Goal: Find contact information: Find contact information

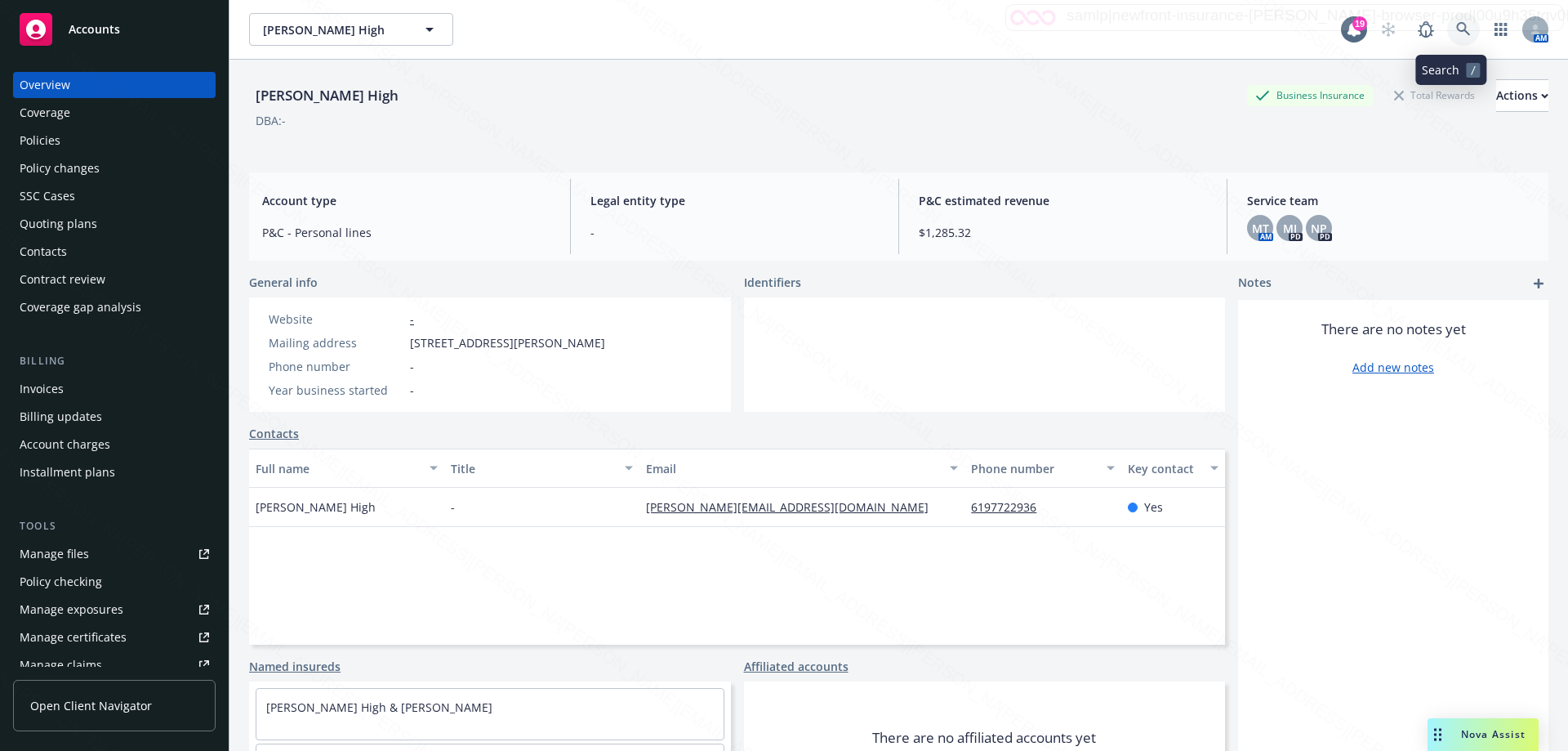
click at [1457, 26] on icon at bounding box center [1464, 29] width 14 height 14
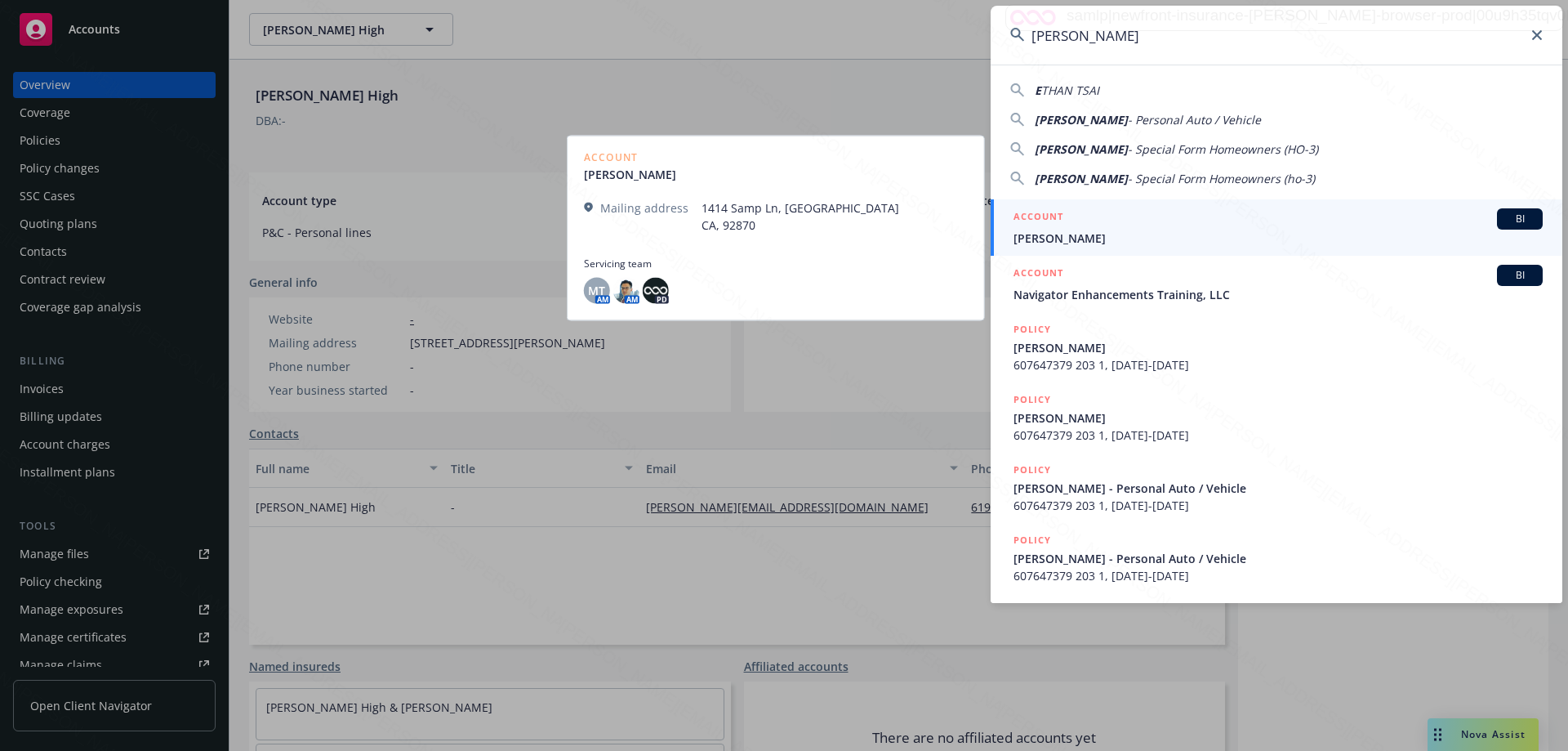
type input "[PERSON_NAME]"
click at [1136, 226] on div "ACCOUNT BI" at bounding box center [1278, 218] width 530 height 21
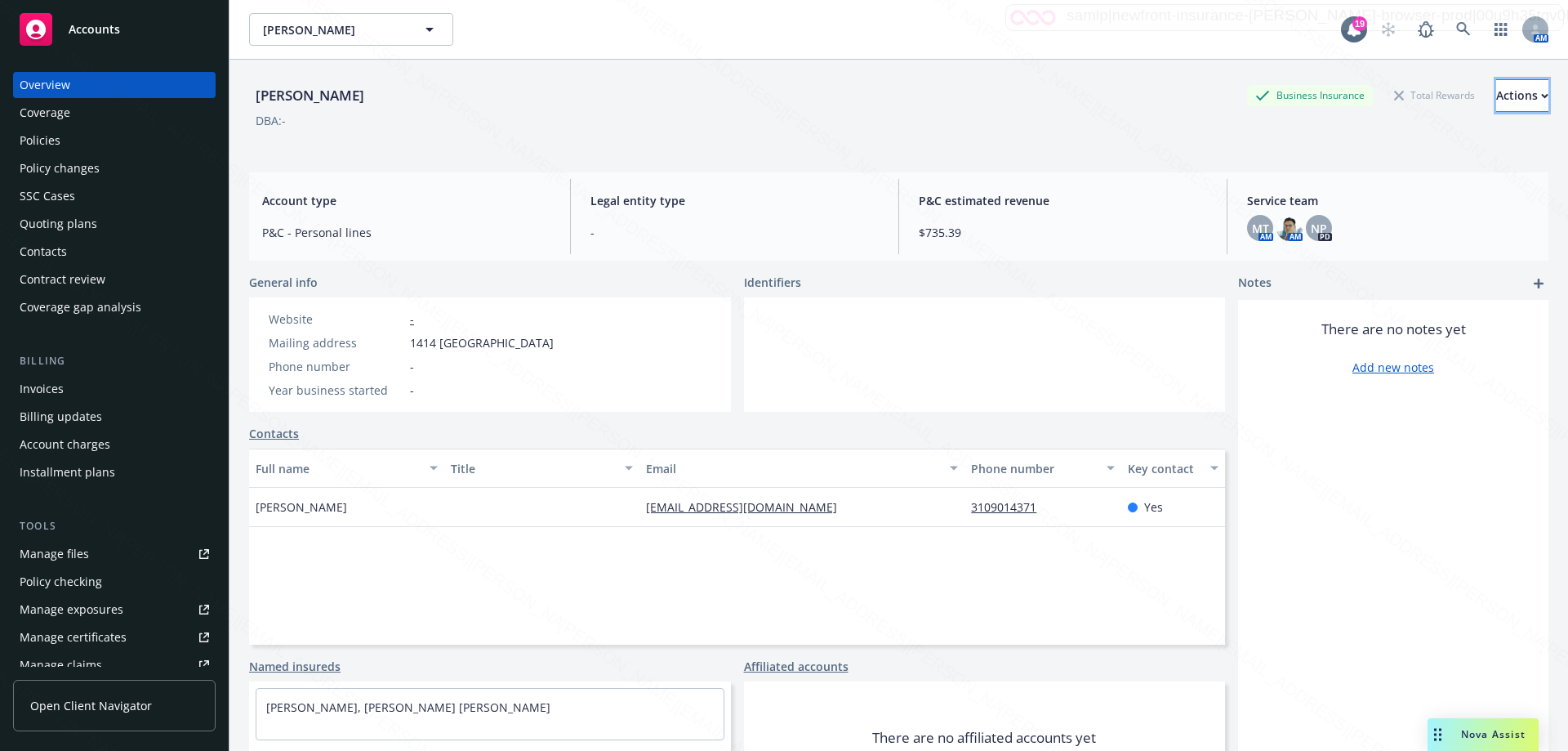
click at [1496, 102] on div "Actions" at bounding box center [1522, 96] width 53 height 31
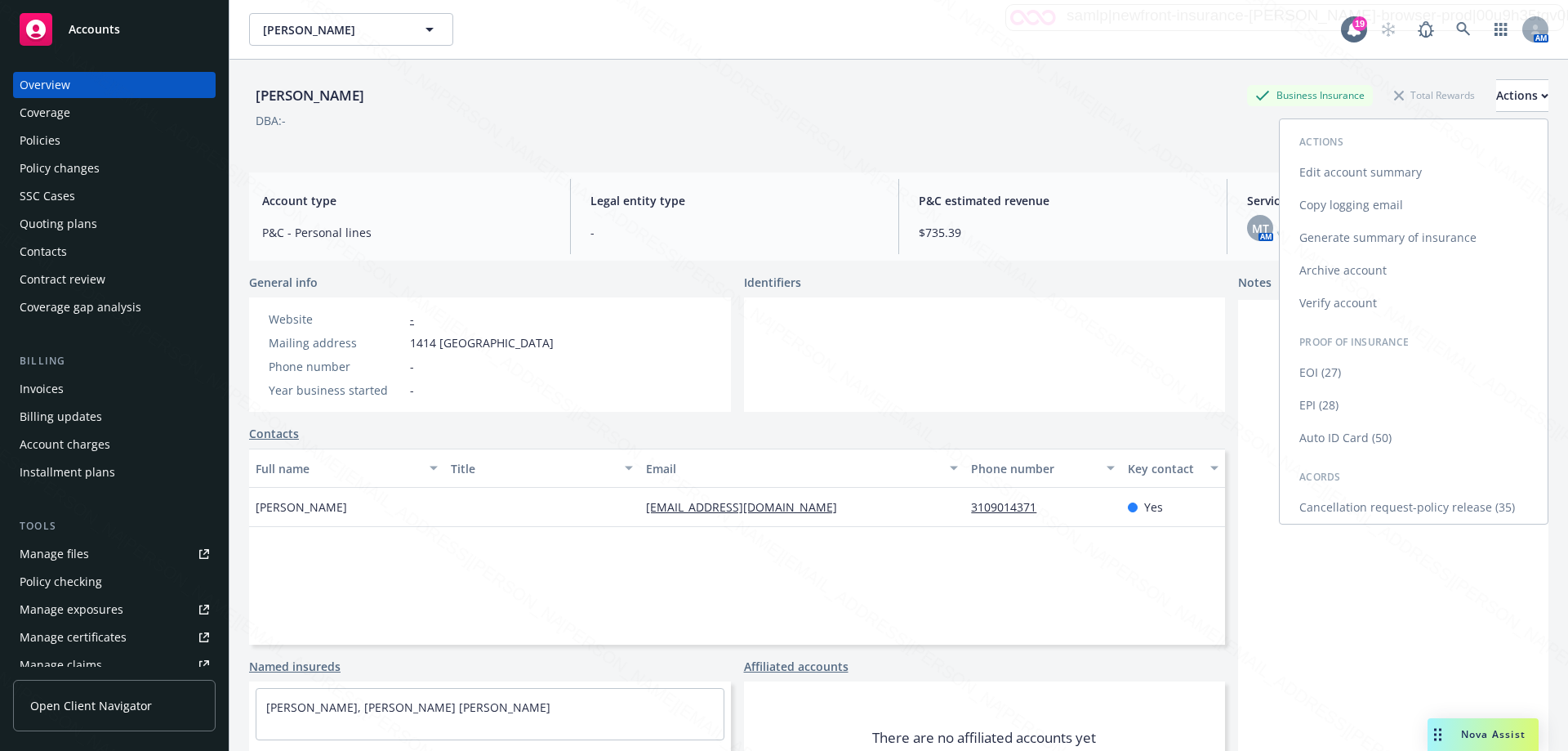
click at [1369, 513] on link "Cancellation request-policy release (35)" at bounding box center [1414, 508] width 268 height 33
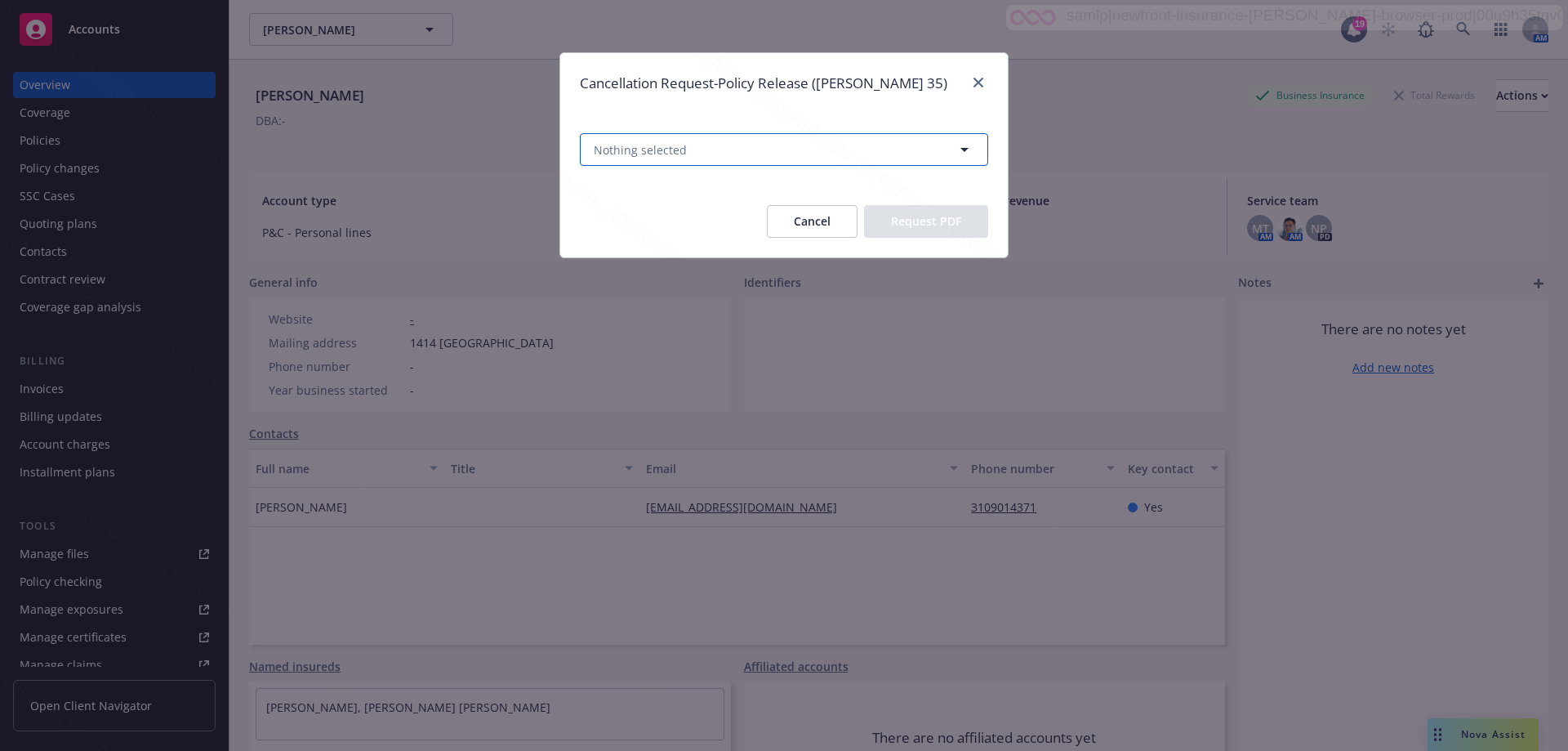
click at [706, 155] on button "Nothing selected" at bounding box center [784, 149] width 408 height 33
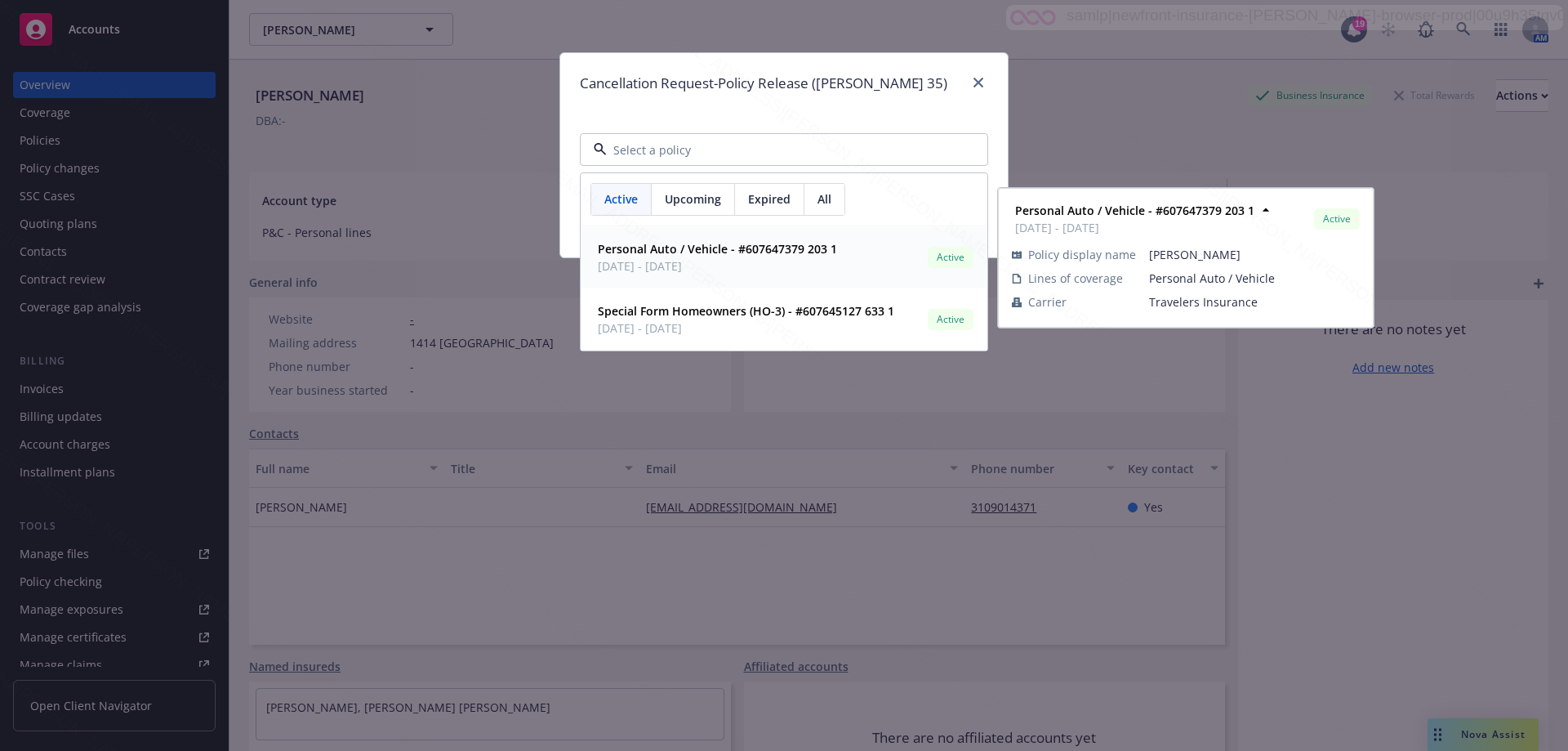
click at [717, 270] on span "[DATE] - [DATE]" at bounding box center [717, 266] width 239 height 17
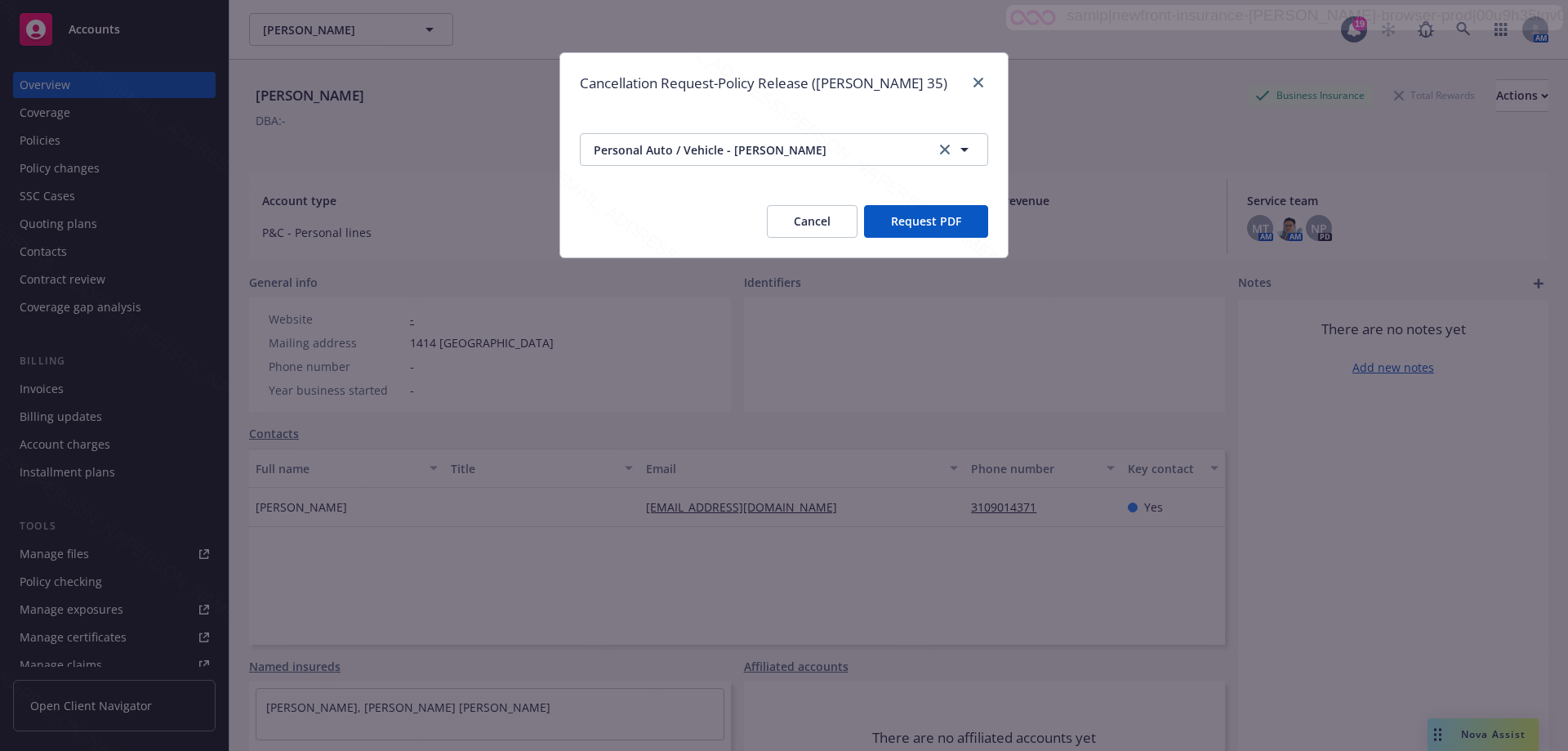
click at [908, 230] on button "Request PDF" at bounding box center [926, 221] width 125 height 33
click at [815, 216] on button "Cancel" at bounding box center [812, 221] width 91 height 33
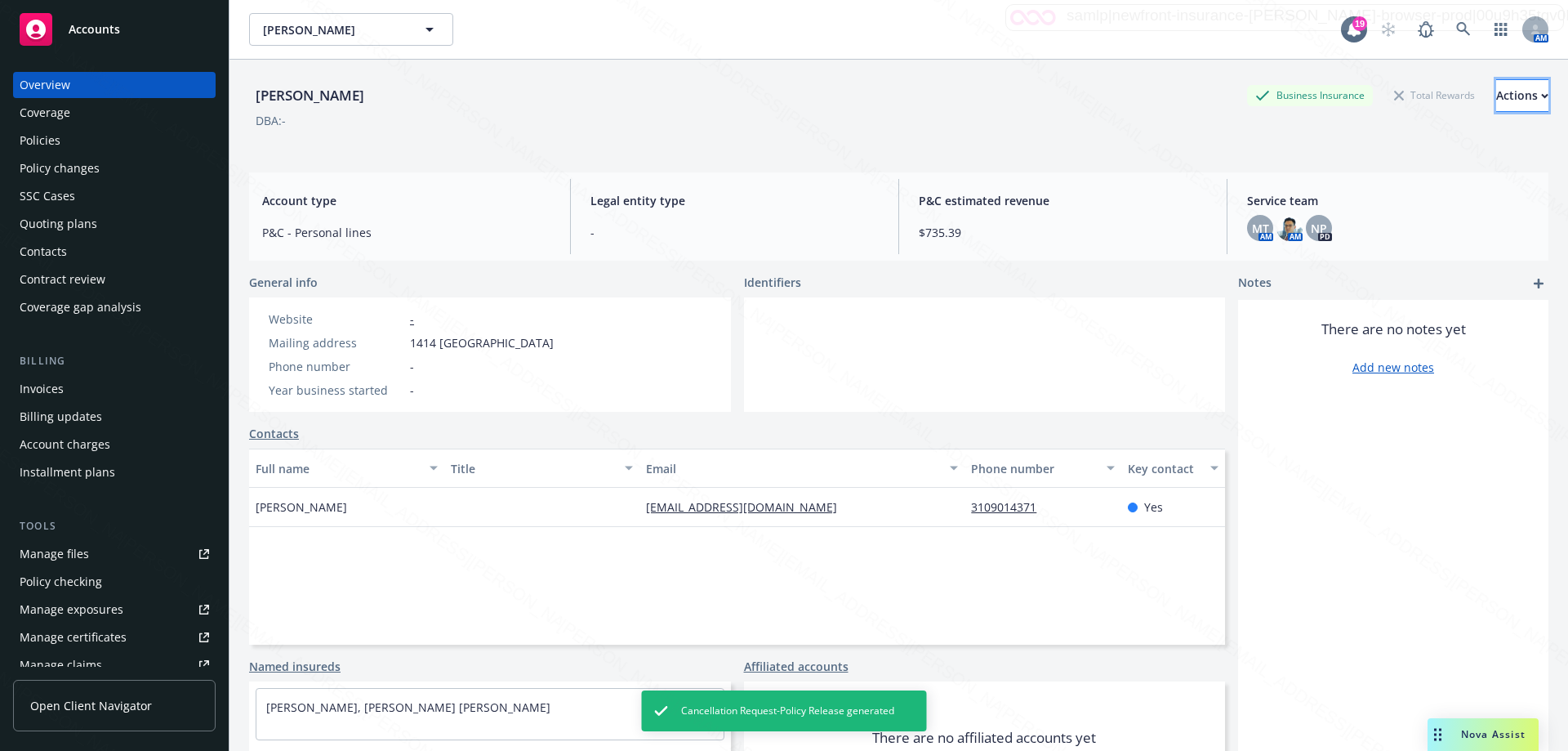
click at [1496, 100] on div "Actions" at bounding box center [1522, 96] width 53 height 31
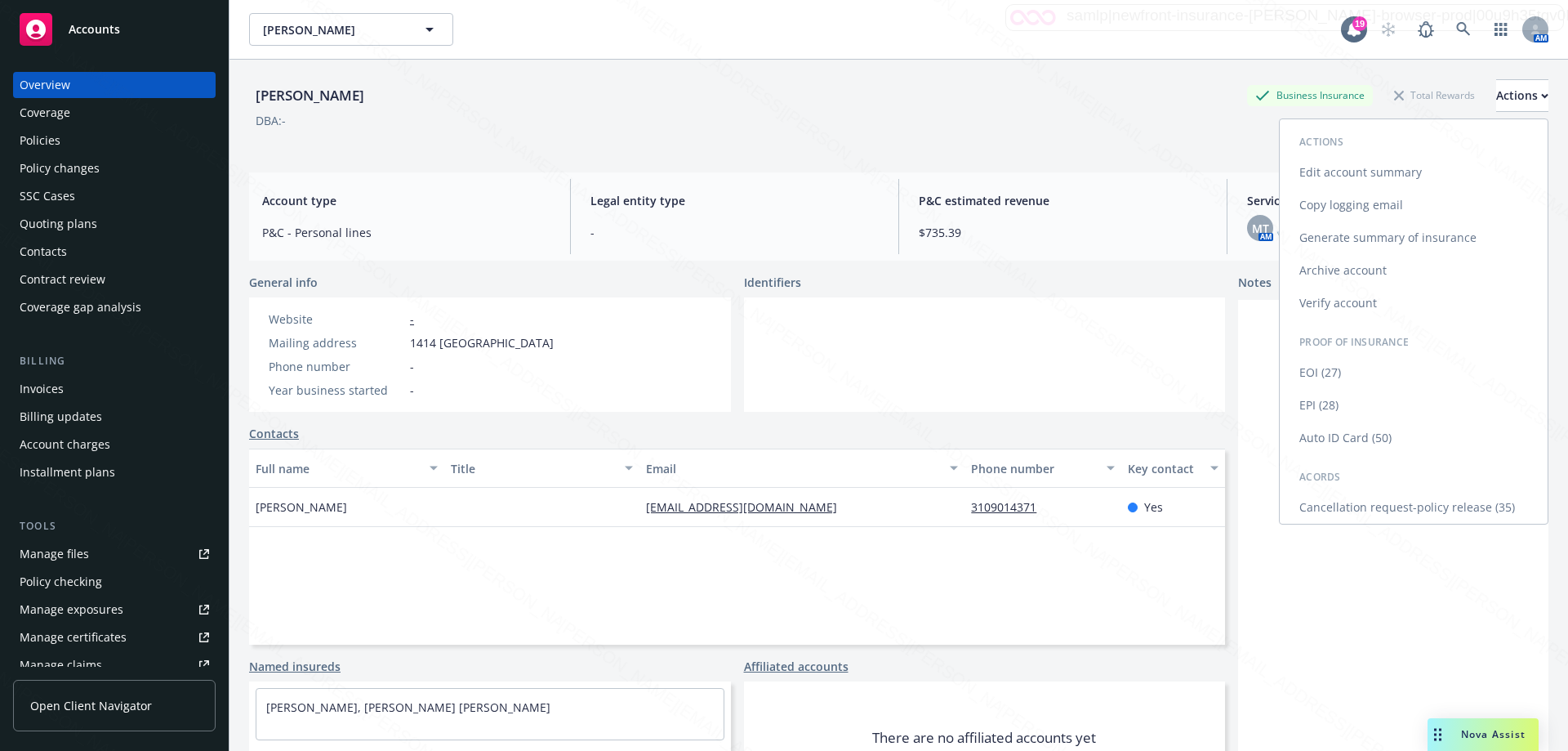
click at [1410, 511] on link "Cancellation request-policy release (35)" at bounding box center [1414, 508] width 268 height 33
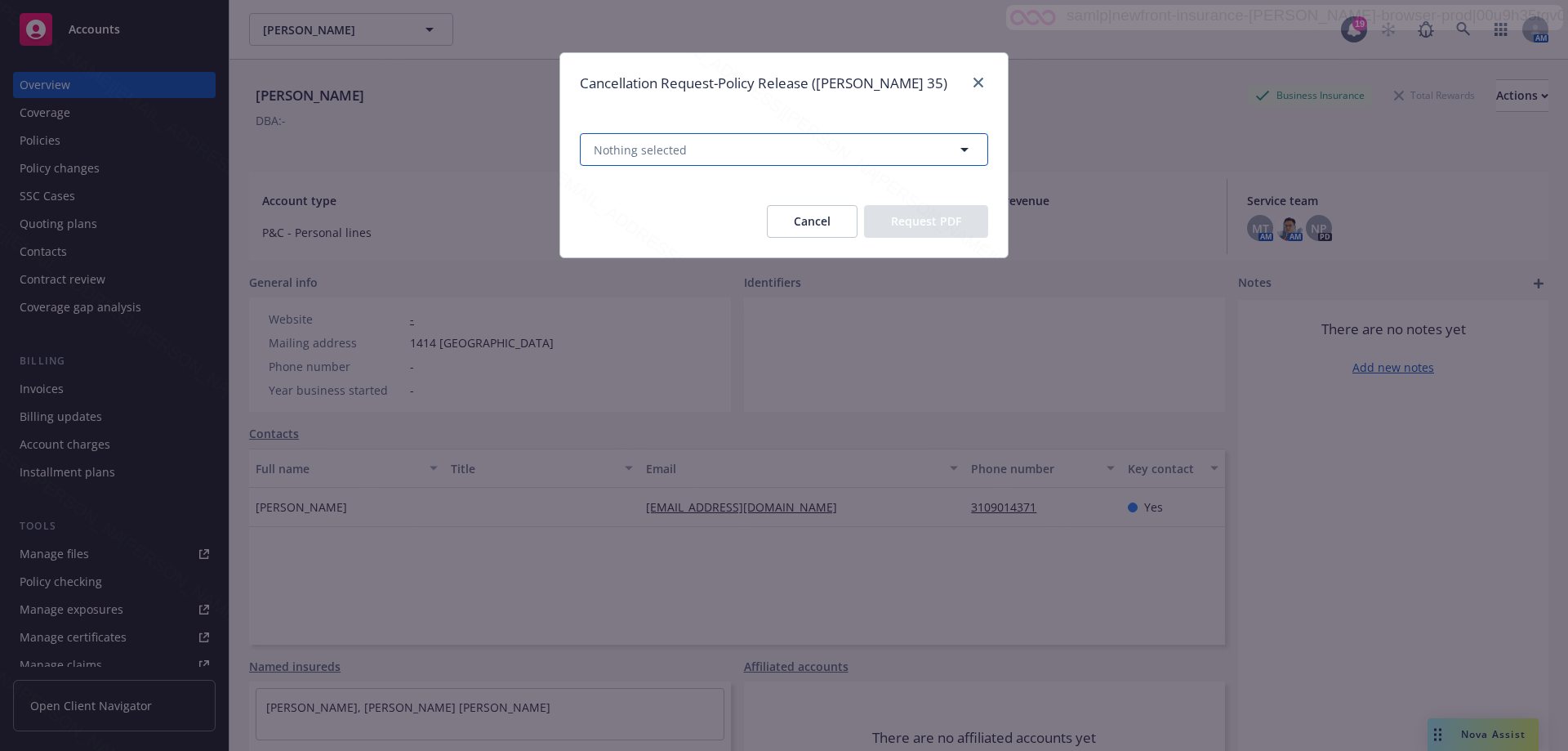
click at [791, 141] on button "Nothing selected" at bounding box center [784, 149] width 408 height 33
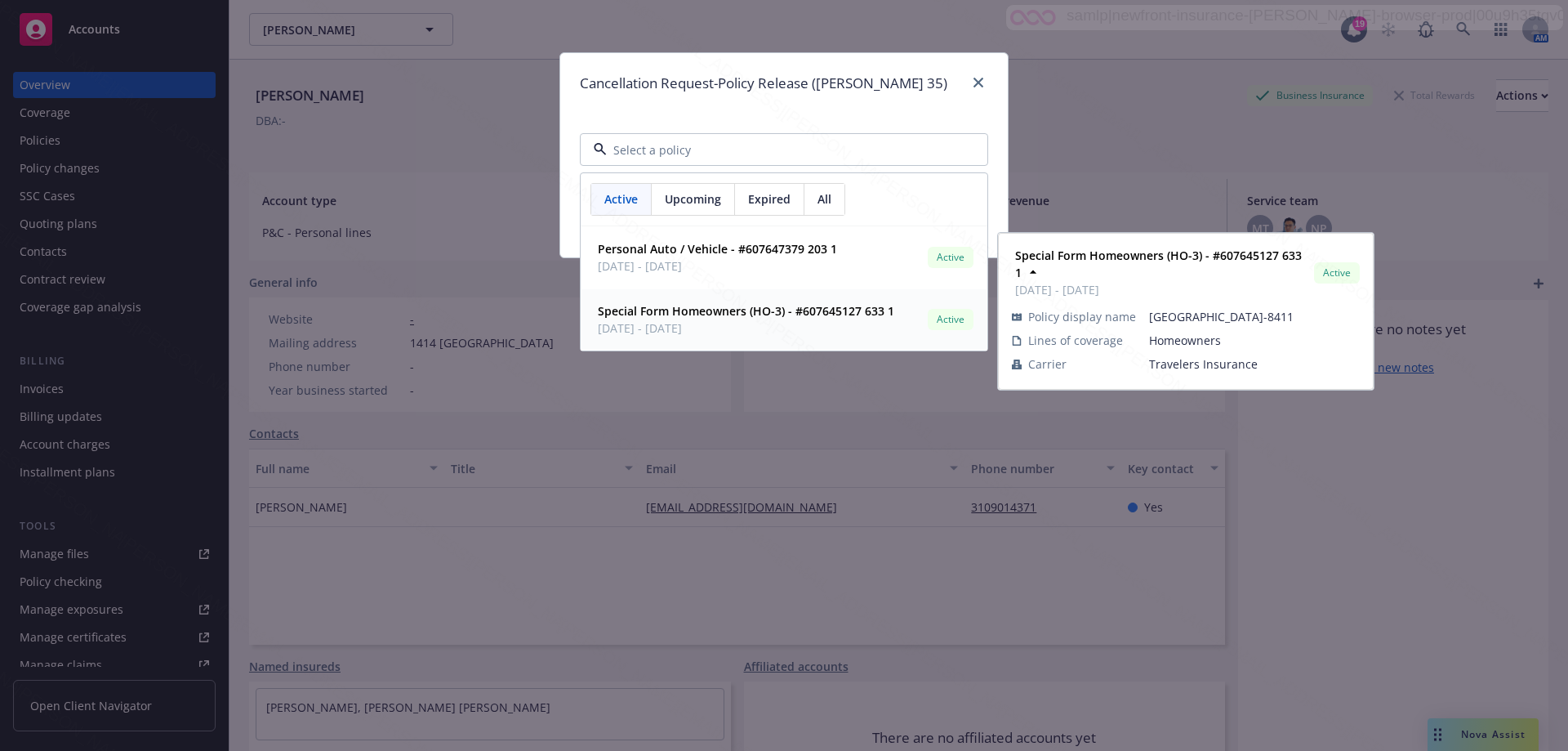
click at [697, 313] on strong "Special Form Homeowners (HO-3) - #607645127 633 1" at bounding box center [746, 310] width 297 height 15
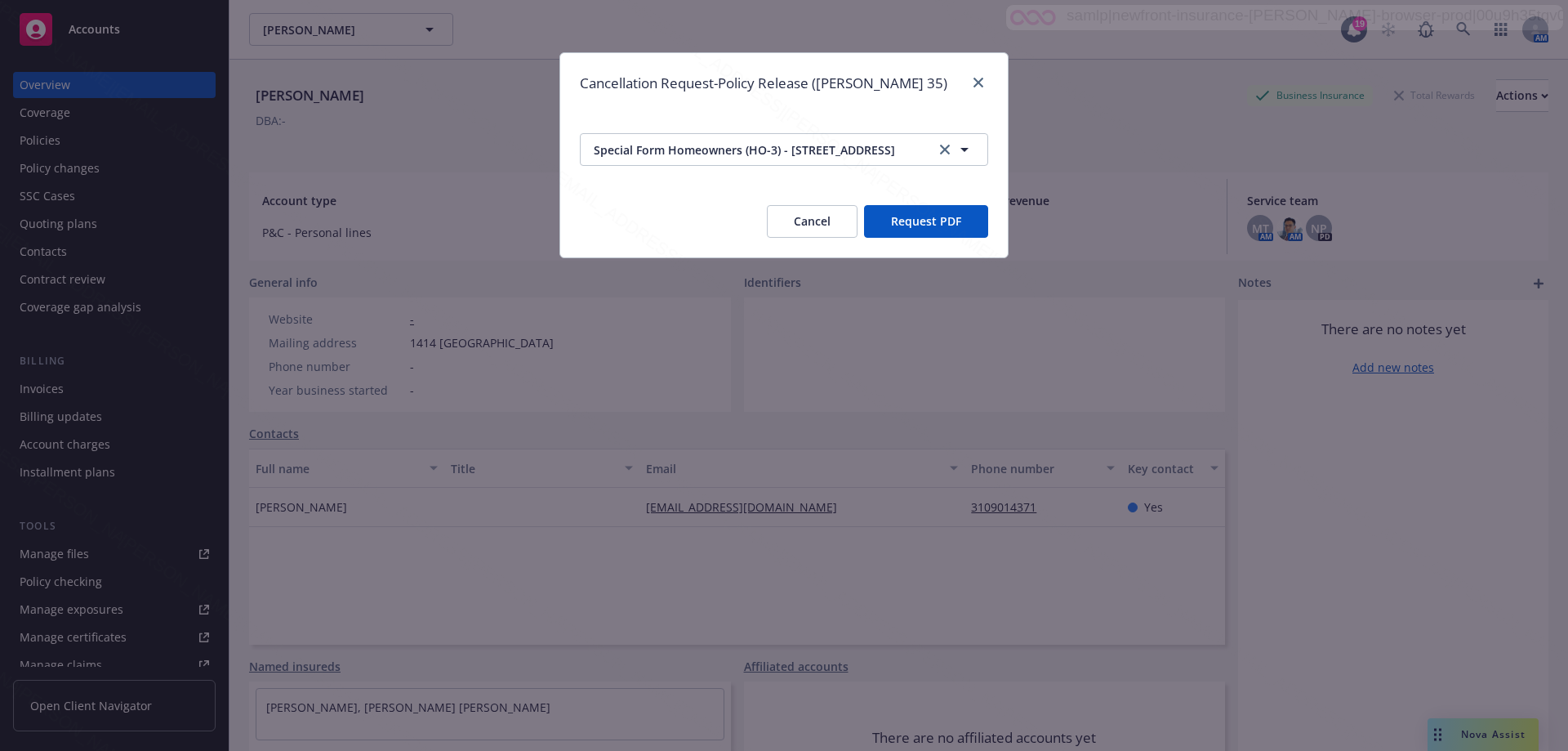
click at [918, 230] on button "Request PDF" at bounding box center [926, 221] width 125 height 33
click at [812, 231] on button "Cancel" at bounding box center [812, 221] width 91 height 33
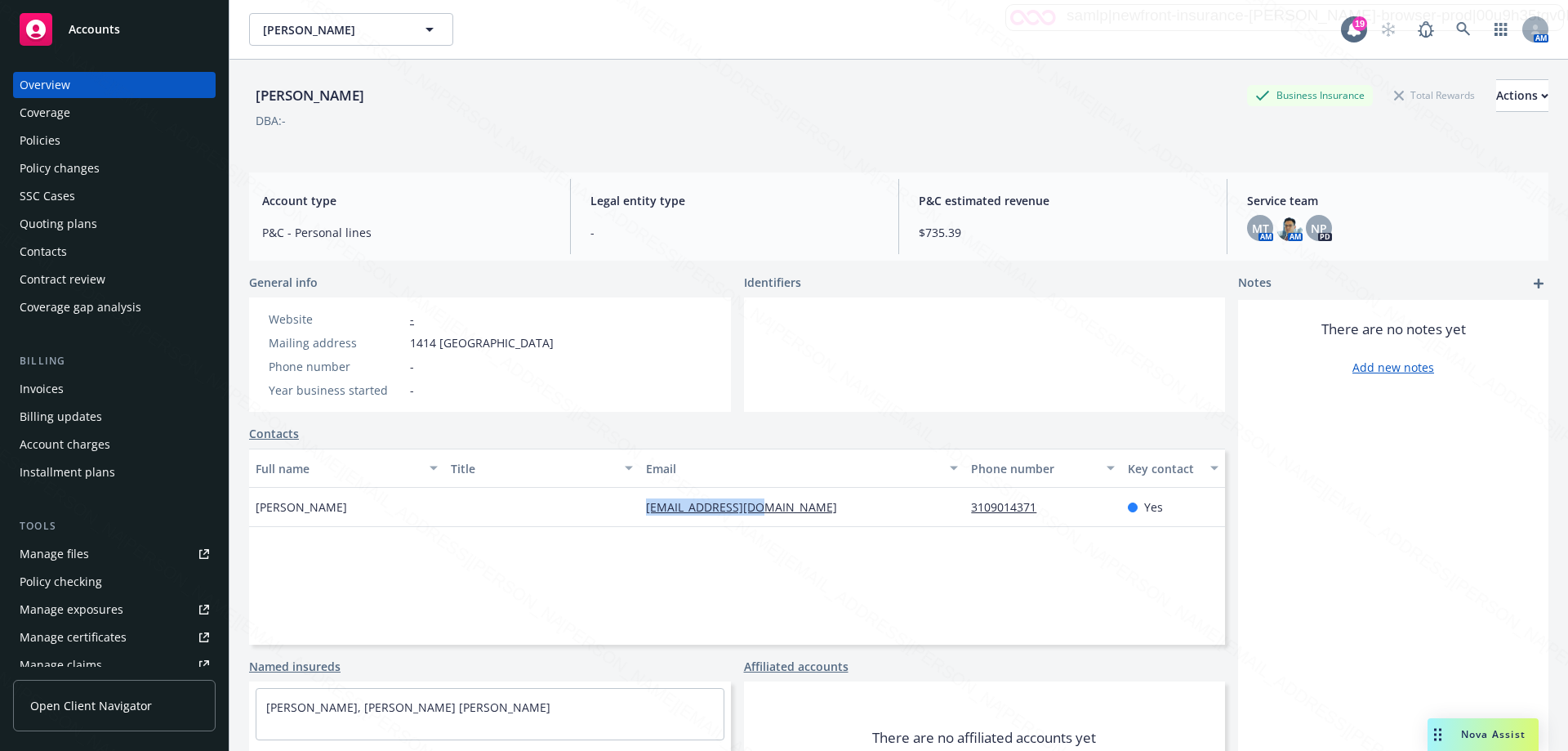
drag, startPoint x: 634, startPoint y: 511, endPoint x: 809, endPoint y: 525, distance: 175.6
click at [809, 525] on div "[PERSON_NAME] [EMAIL_ADDRESS][DOMAIN_NAME] 3109014371 Yes" at bounding box center [737, 507] width 976 height 39
copy link "[EMAIL_ADDRESS][DOMAIN_NAME]"
click at [23, 136] on div "Policies" at bounding box center [39, 140] width 41 height 26
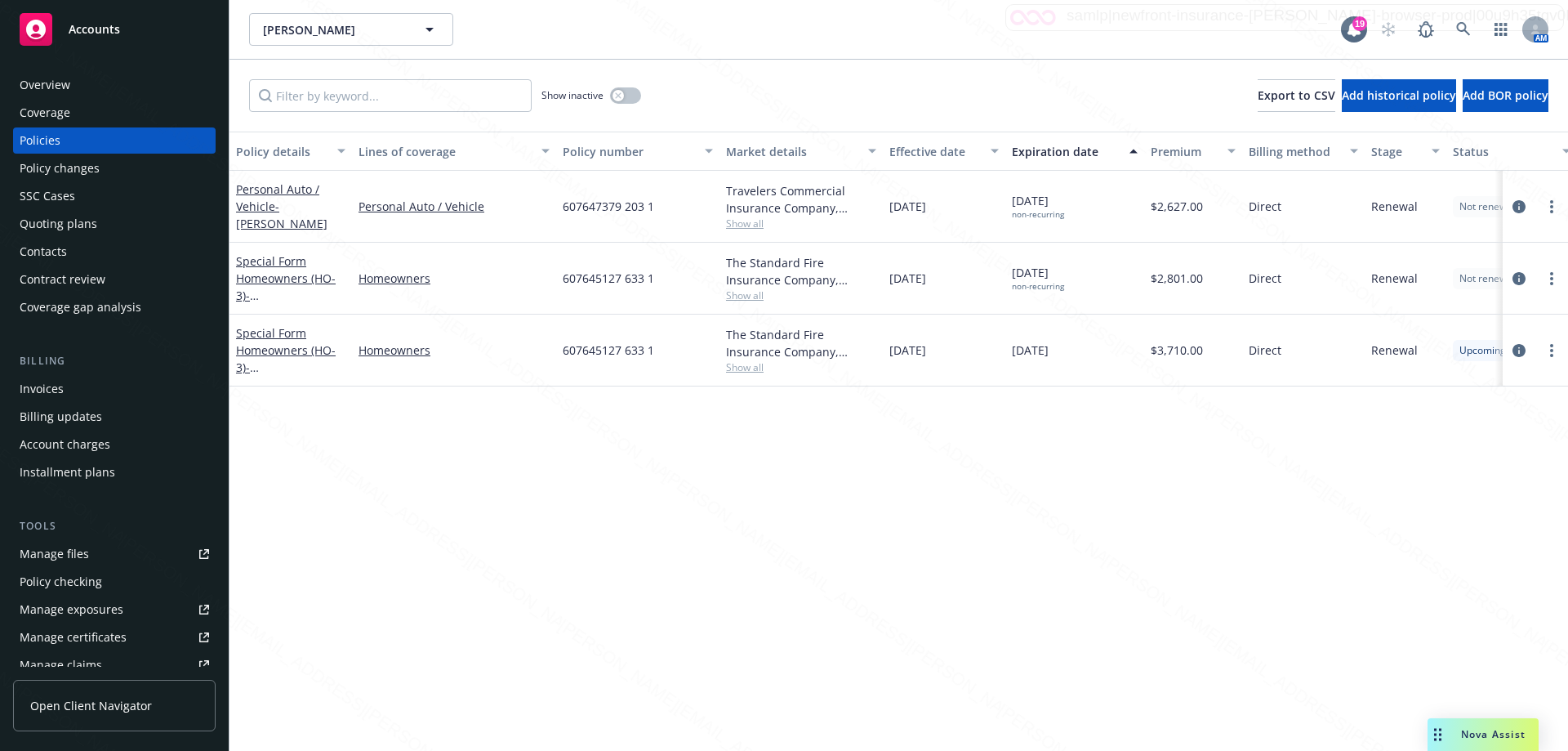
click at [54, 89] on div "Overview" at bounding box center [44, 84] width 51 height 26
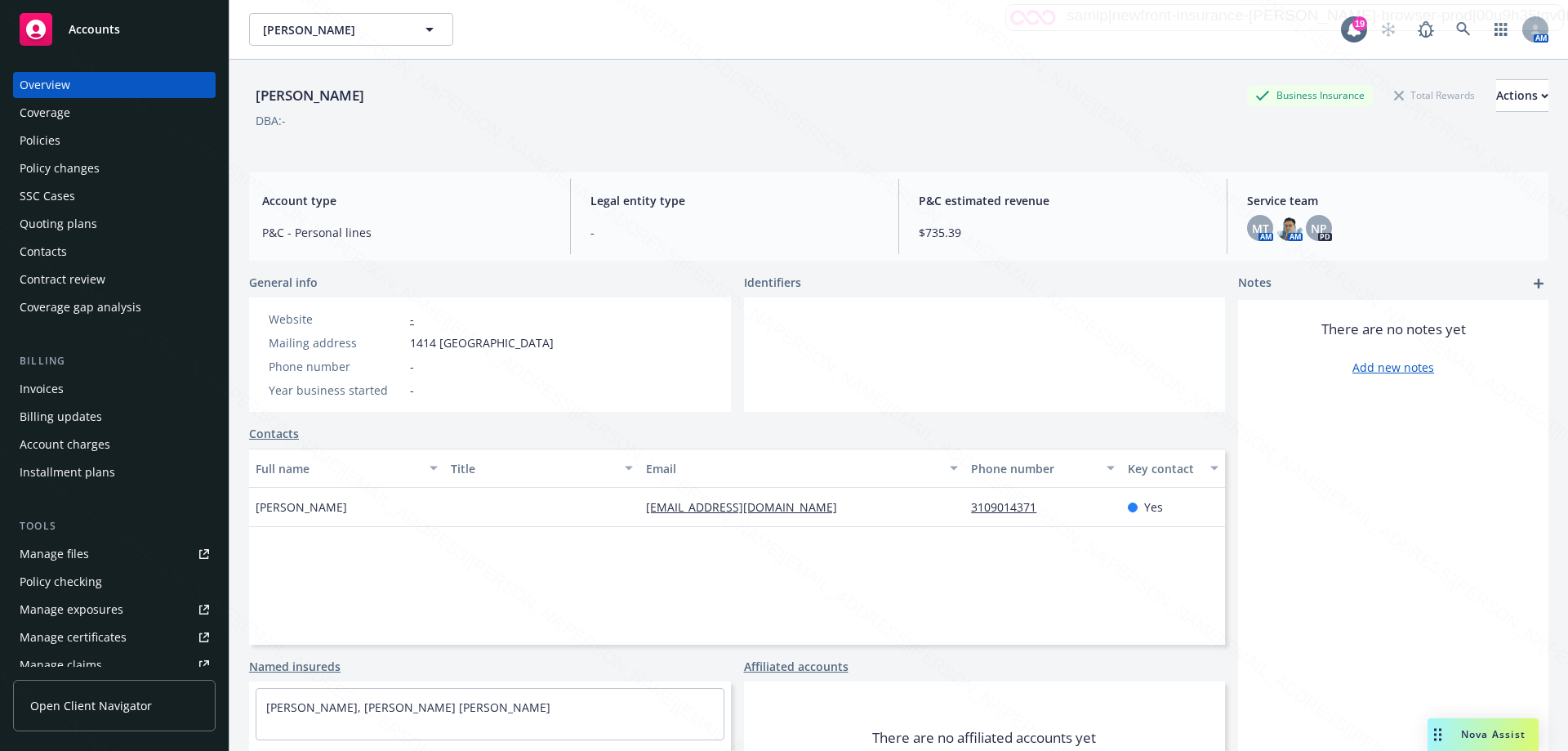
drag, startPoint x: 412, startPoint y: 341, endPoint x: 625, endPoint y: 349, distance: 213.2
click at [625, 349] on div "Website - Mailing address [STREET_ADDRESS] Phone number - Year business started…" at bounding box center [489, 353] width 482 height 114
copy span "1414 [GEOGRAPHIC_DATA]"
click at [34, 137] on div "Policies" at bounding box center [39, 140] width 41 height 26
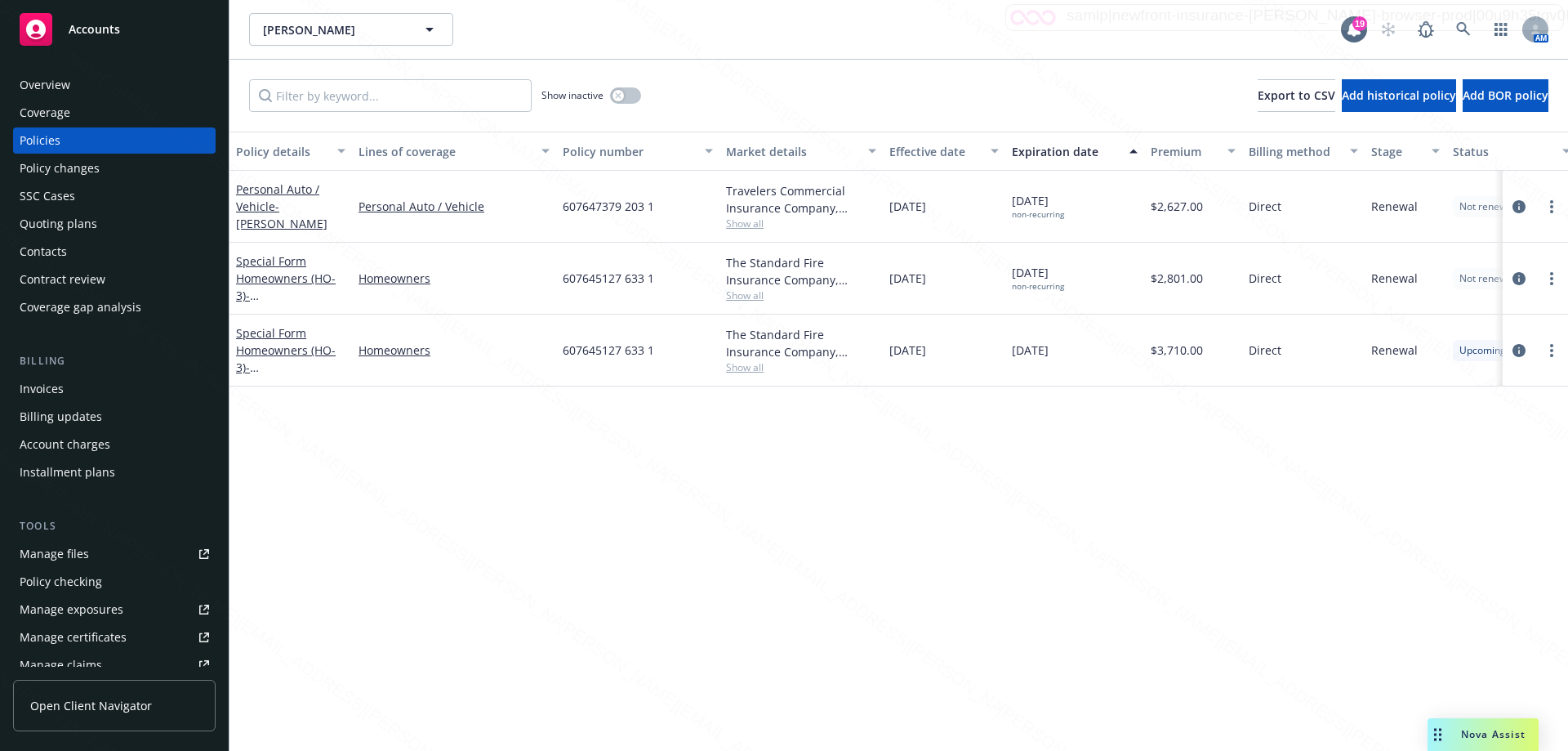
click at [63, 85] on div "Overview" at bounding box center [44, 84] width 51 height 26
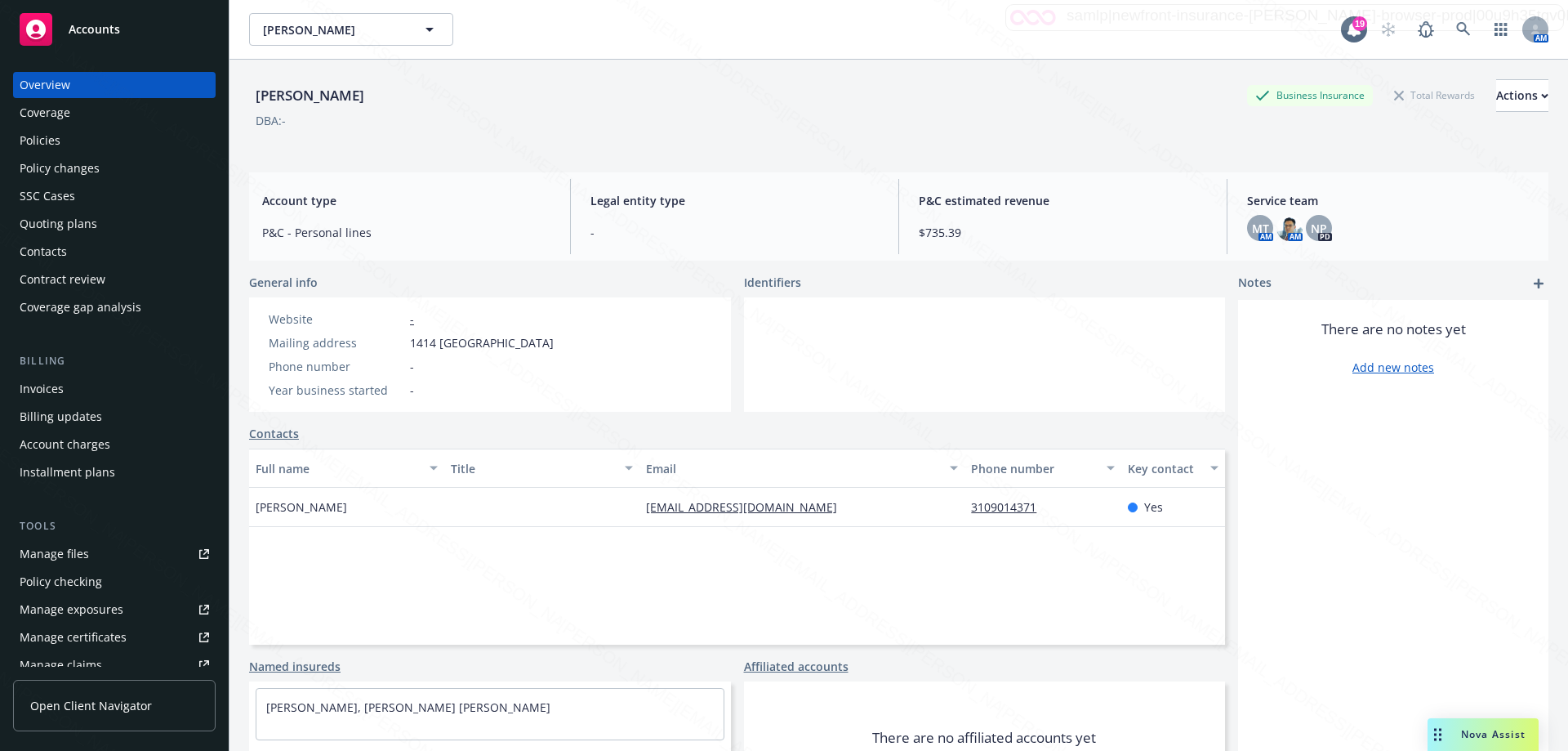
click at [627, 512] on div at bounding box center [542, 507] width 195 height 39
drag, startPoint x: 635, startPoint y: 508, endPoint x: 796, endPoint y: 515, distance: 161.2
click at [796, 515] on div "[EMAIL_ADDRESS][DOMAIN_NAME]" at bounding box center [802, 507] width 325 height 39
copy link "[EMAIL_ADDRESS][DOMAIN_NAME]"
